Goal: Task Accomplishment & Management: Manage account settings

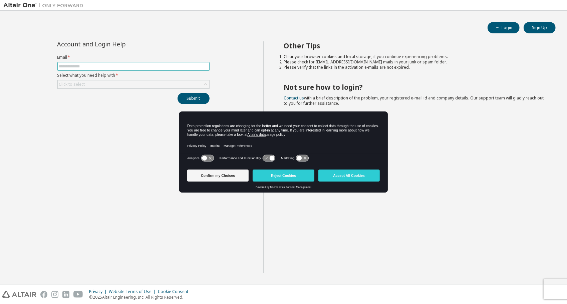
click at [110, 65] on input "text" at bounding box center [133, 66] width 149 height 5
click at [290, 178] on button "Reject Cookies" at bounding box center [283, 175] width 61 height 12
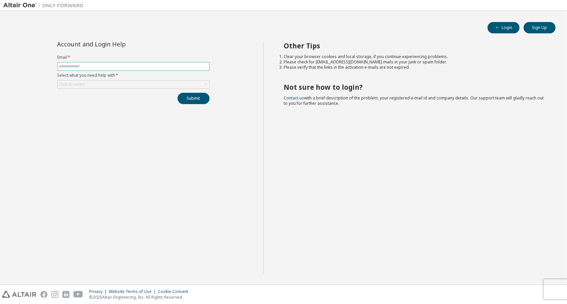
click at [114, 68] on input "text" at bounding box center [133, 66] width 149 height 5
click at [113, 67] on input "text" at bounding box center [133, 66] width 149 height 5
click at [110, 86] on div "Click to select" at bounding box center [133, 84] width 151 height 8
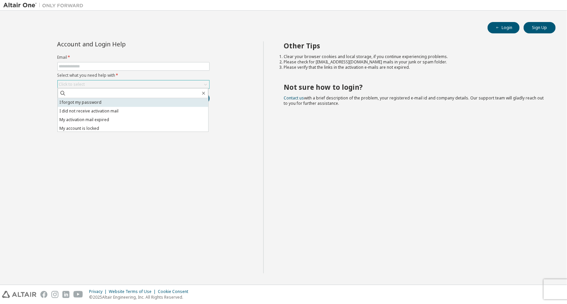
click at [110, 100] on li "I forgot my password" at bounding box center [133, 102] width 150 height 9
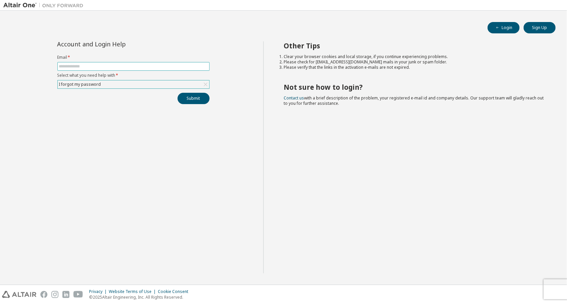
click at [103, 67] on input "text" at bounding box center [133, 66] width 149 height 5
type input "**********"
click at [177, 93] on button "Submit" at bounding box center [193, 98] width 32 height 11
